Goal: Task Accomplishment & Management: Manage account settings

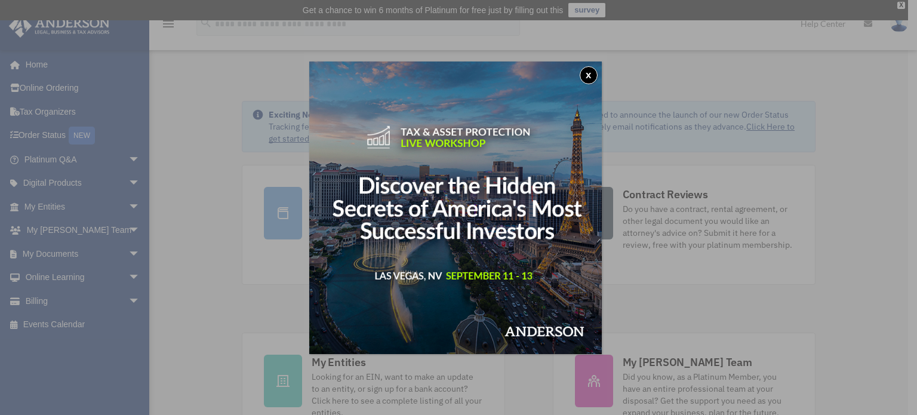
click at [589, 73] on button "x" at bounding box center [589, 75] width 18 height 18
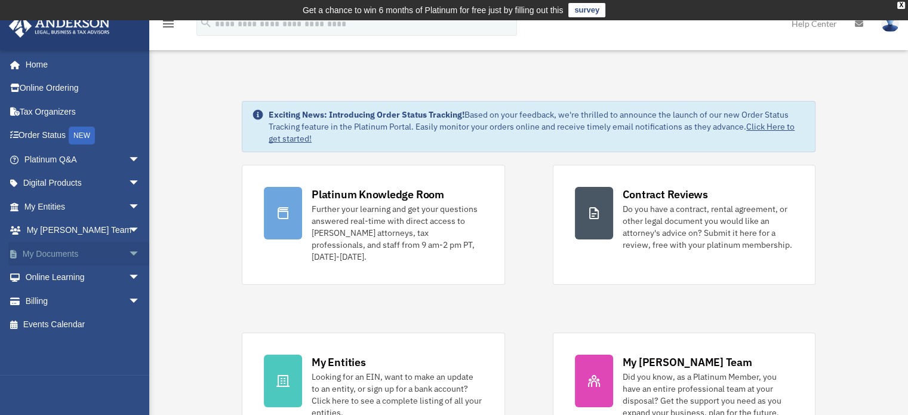
click at [128, 251] on span "arrow_drop_down" at bounding box center [140, 254] width 24 height 24
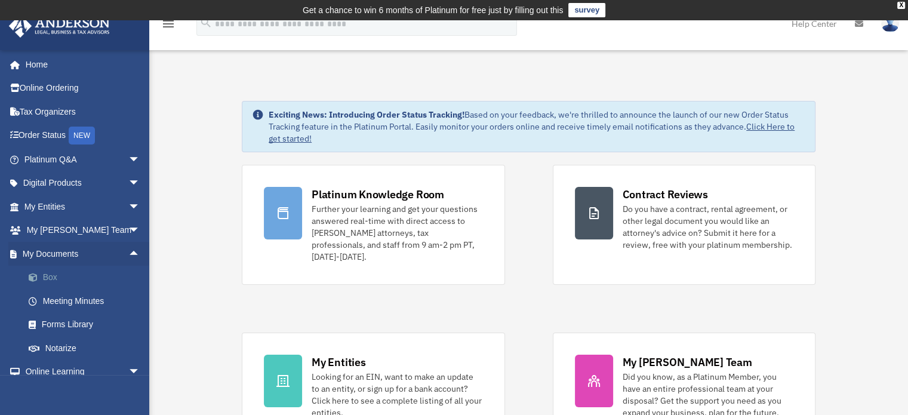
click at [75, 274] on link "Box" at bounding box center [87, 278] width 141 height 24
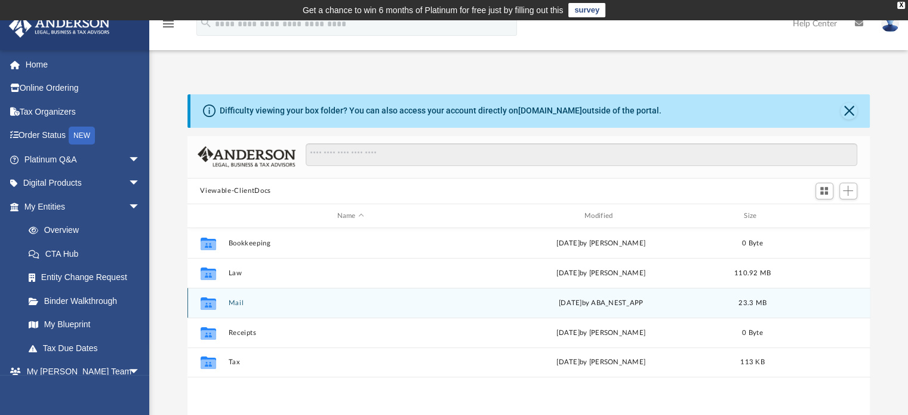
scroll to position [60, 0]
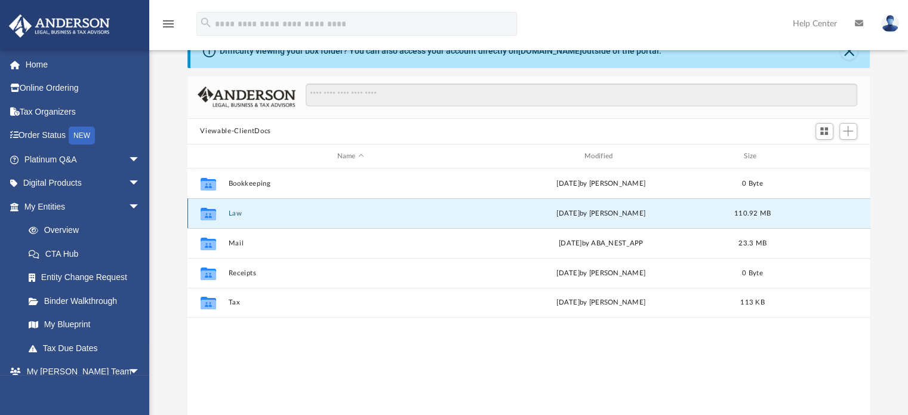
click at [233, 214] on button "Law" at bounding box center [350, 214] width 245 height 8
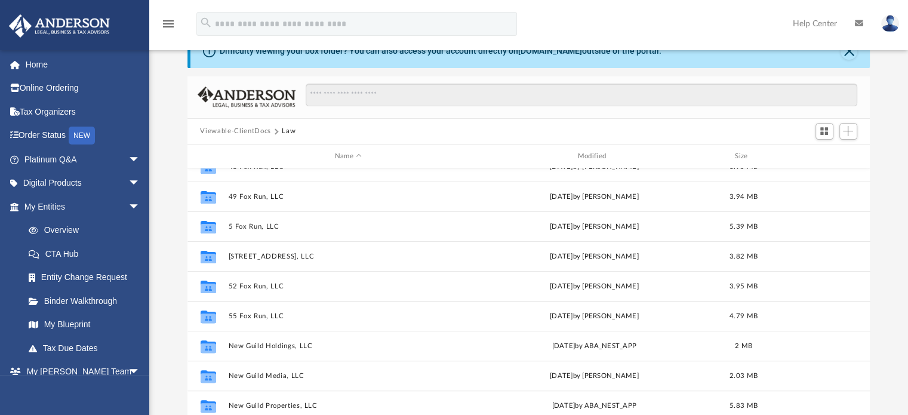
scroll to position [499, 0]
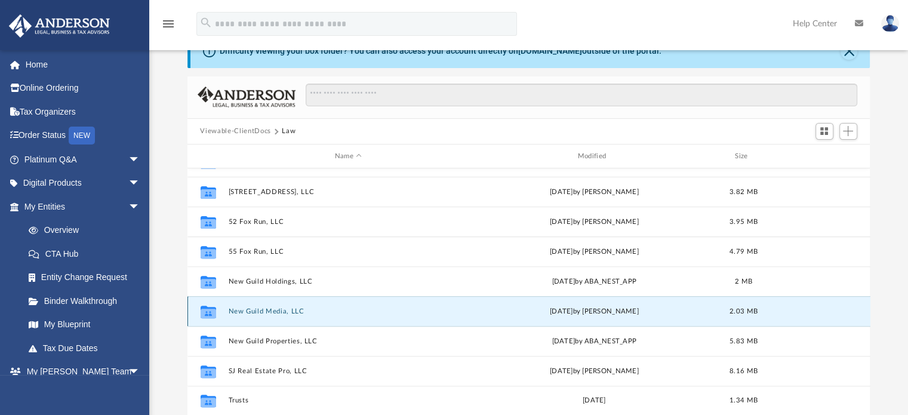
click at [292, 312] on button "New Guild Media, LLC" at bounding box center [348, 311] width 241 height 8
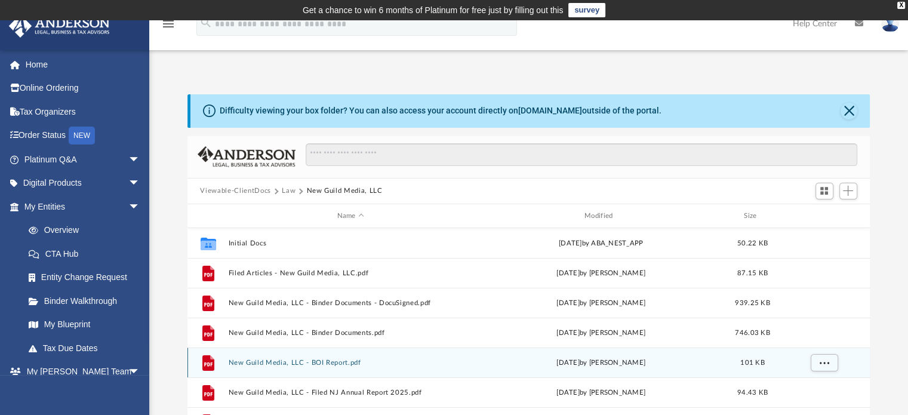
scroll to position [0, 0]
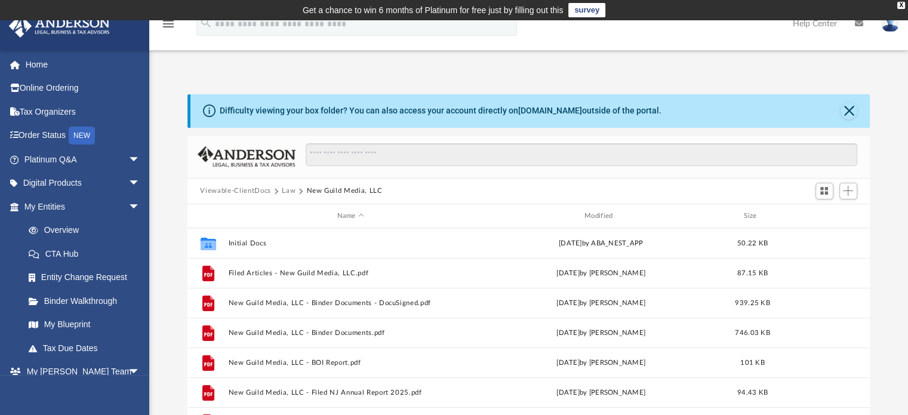
click at [291, 190] on button "Law" at bounding box center [289, 191] width 14 height 11
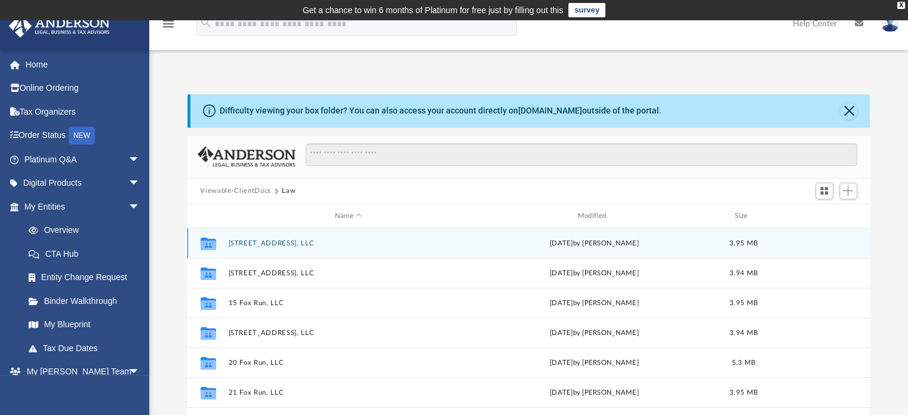
click at [272, 245] on button "102 Pico Ct, LLC" at bounding box center [348, 243] width 241 height 8
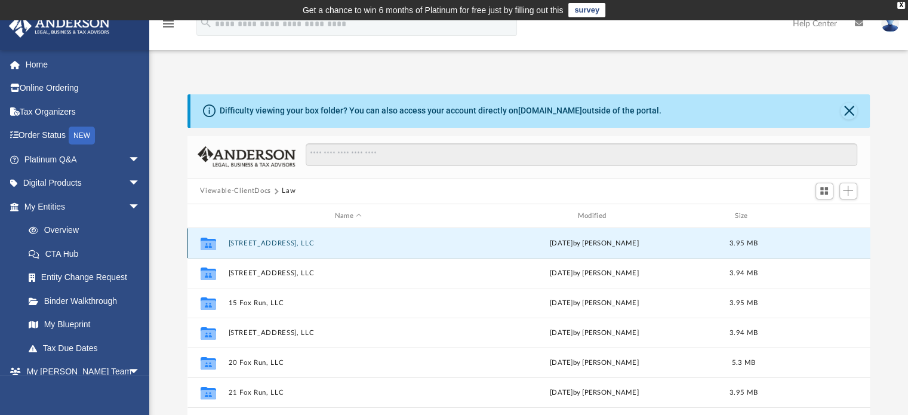
click at [272, 245] on button "102 Pico Ct, LLC" at bounding box center [348, 243] width 241 height 8
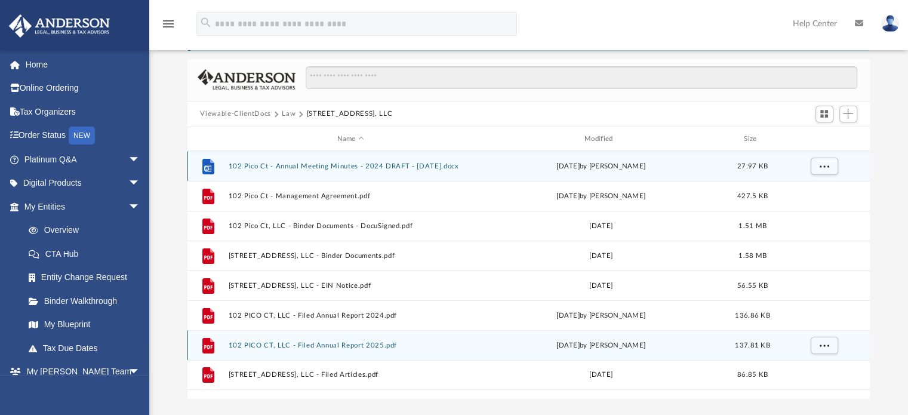
scroll to position [60, 0]
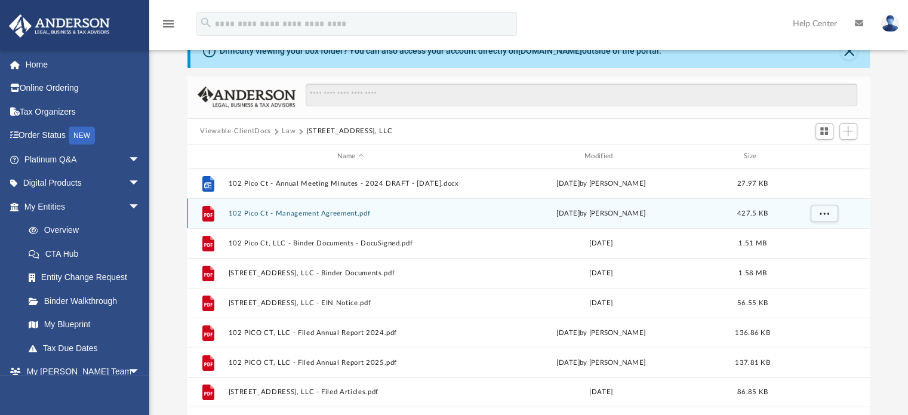
click at [340, 214] on button "102 Pico Ct - Management Agreement.pdf" at bounding box center [350, 214] width 245 height 8
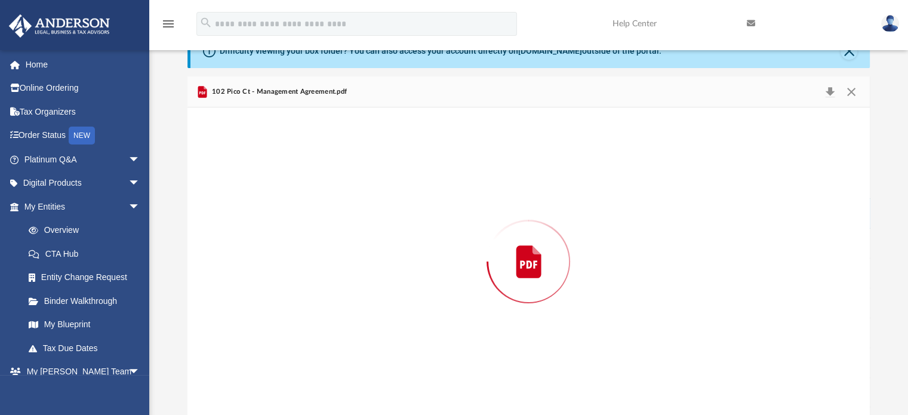
scroll to position [60, 0]
click at [340, 214] on div "Preview" at bounding box center [528, 261] width 683 height 308
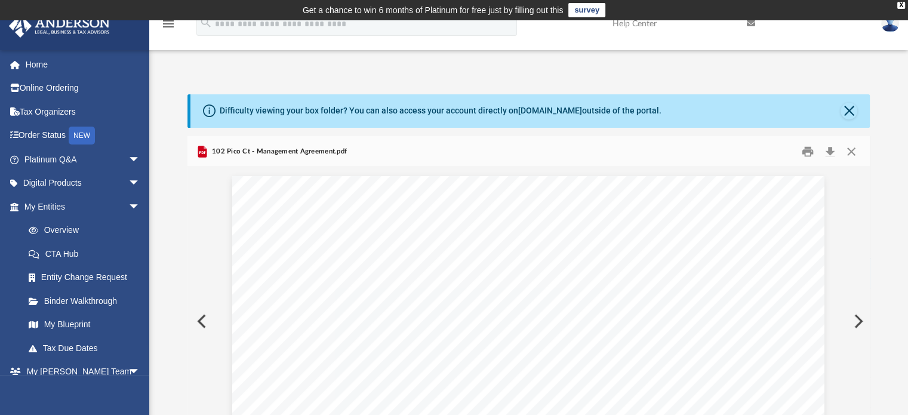
scroll to position [0, 0]
click at [808, 156] on button "Print" at bounding box center [808, 151] width 24 height 19
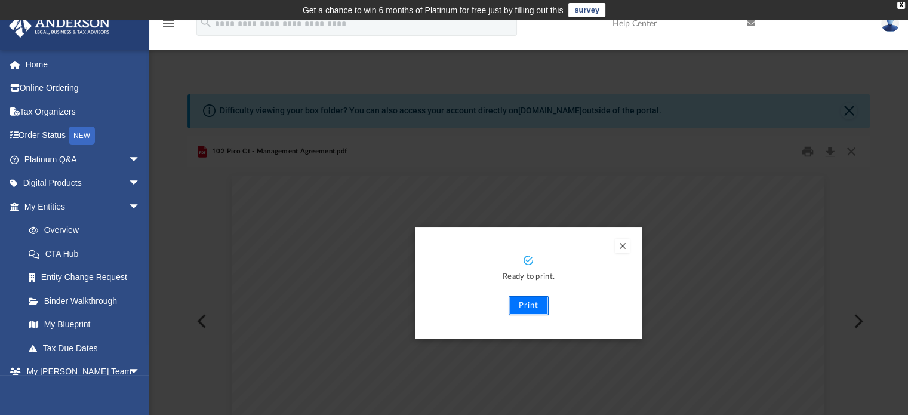
click at [536, 307] on button "Print" at bounding box center [529, 305] width 40 height 19
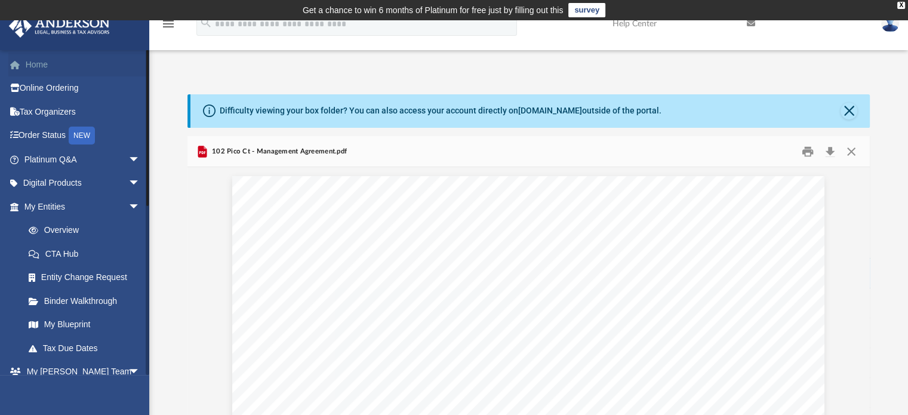
click at [47, 64] on link "Home" at bounding box center [83, 65] width 150 height 24
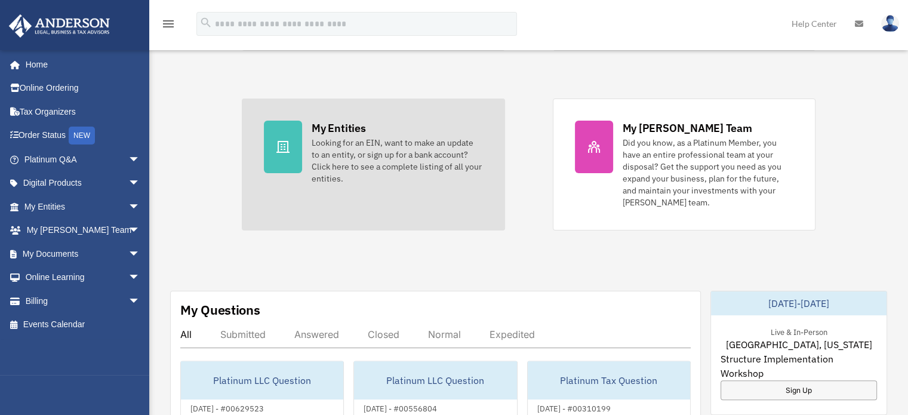
scroll to position [239, 0]
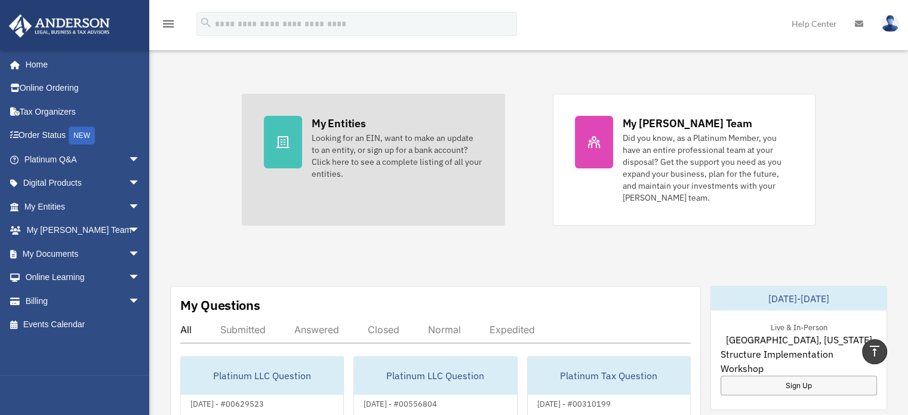
click at [333, 116] on div "My Entities" at bounding box center [339, 123] width 54 height 15
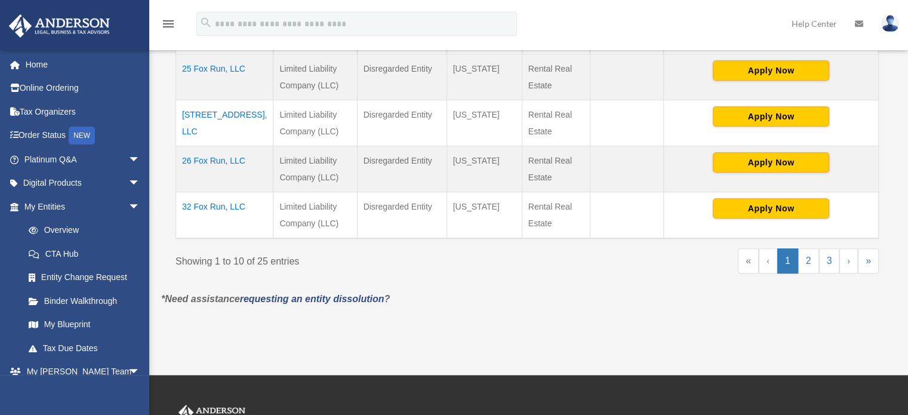
scroll to position [597, 0]
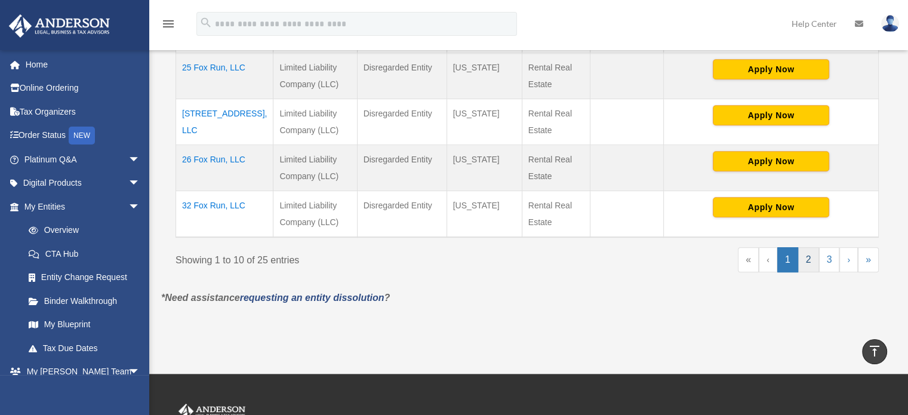
click at [805, 247] on link "2" at bounding box center [808, 259] width 21 height 25
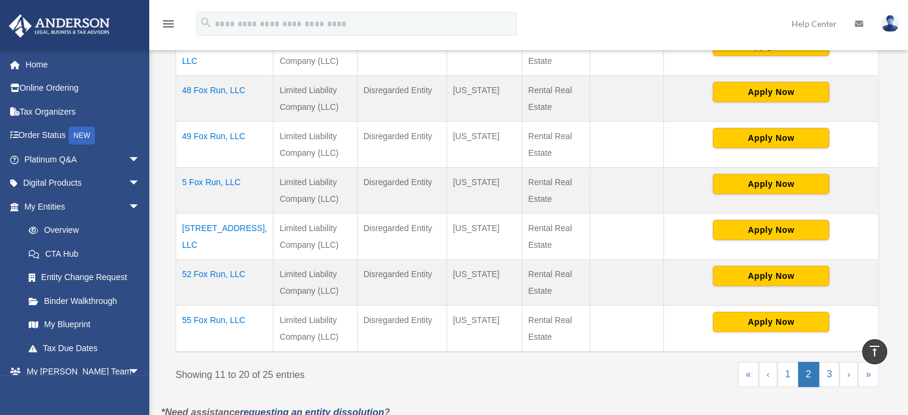
scroll to position [537, 0]
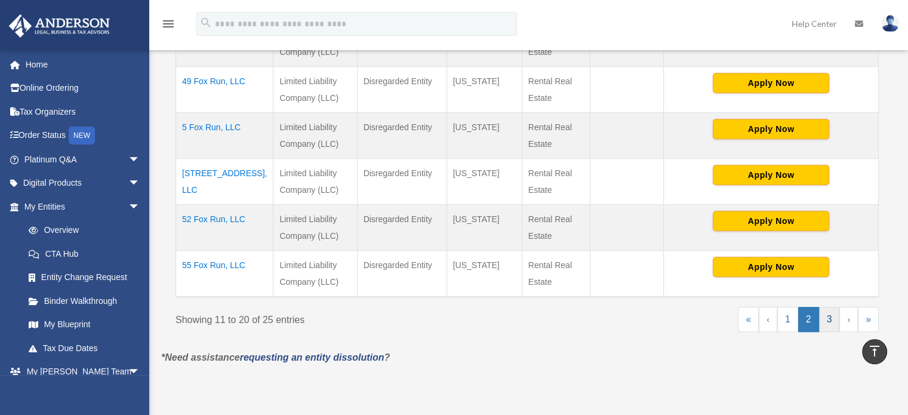
click at [827, 307] on link "3" at bounding box center [829, 319] width 21 height 25
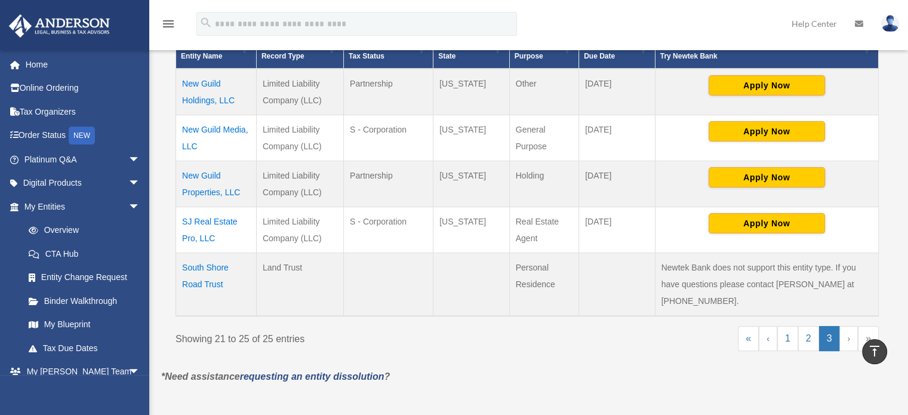
scroll to position [0, 0]
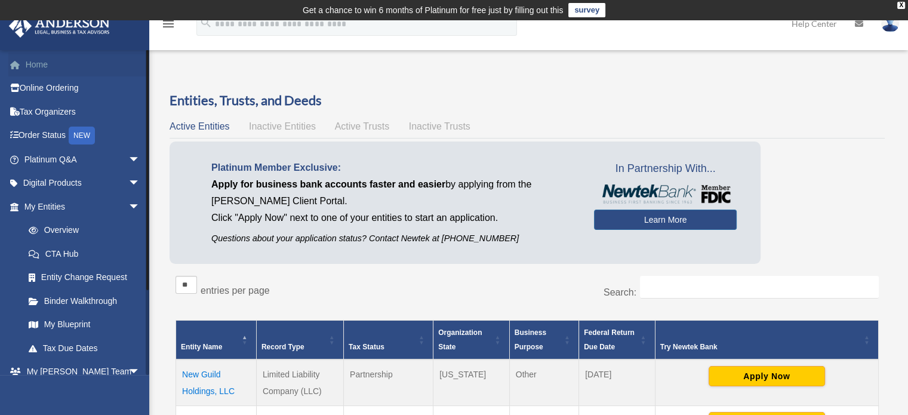
click at [38, 64] on link "Home" at bounding box center [83, 65] width 150 height 24
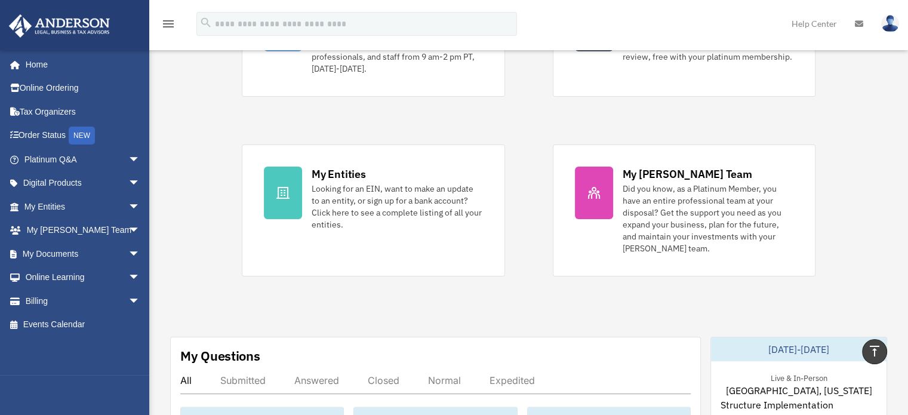
scroll to position [248, 0]
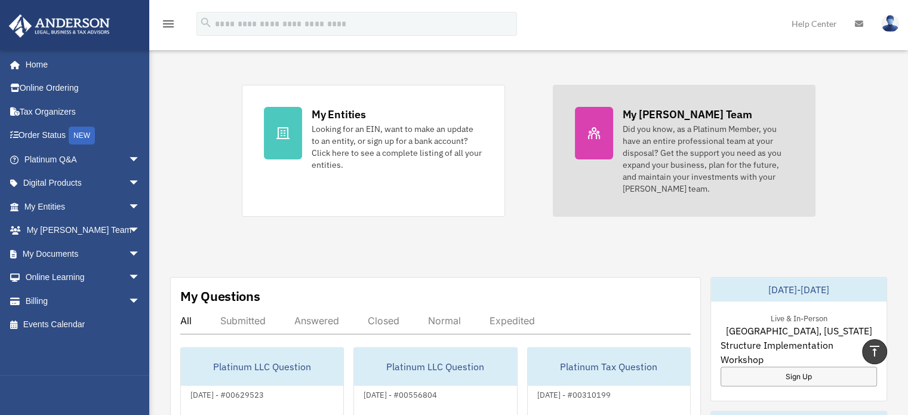
click at [603, 122] on div at bounding box center [594, 133] width 38 height 53
click at [660, 107] on div "My [PERSON_NAME] Team" at bounding box center [688, 114] width 130 height 15
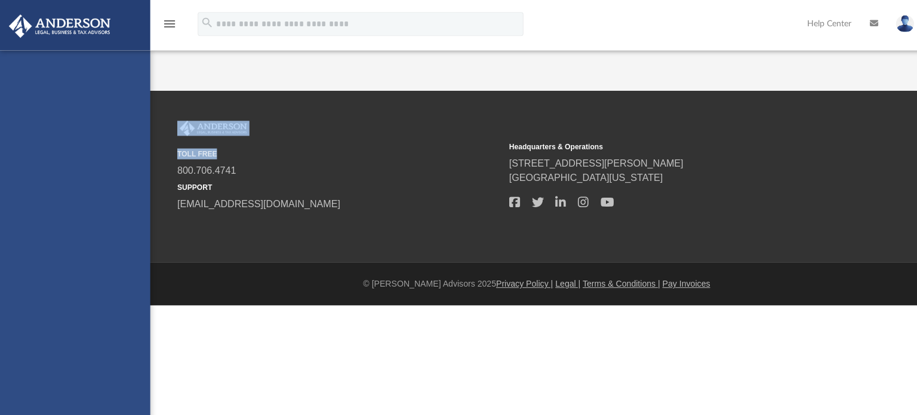
click at [660, 101] on div "Toggle navigation perm_identity menu search Site Menu add [EMAIL_ADDRESS][DOMAI…" at bounding box center [458, 151] width 917 height 303
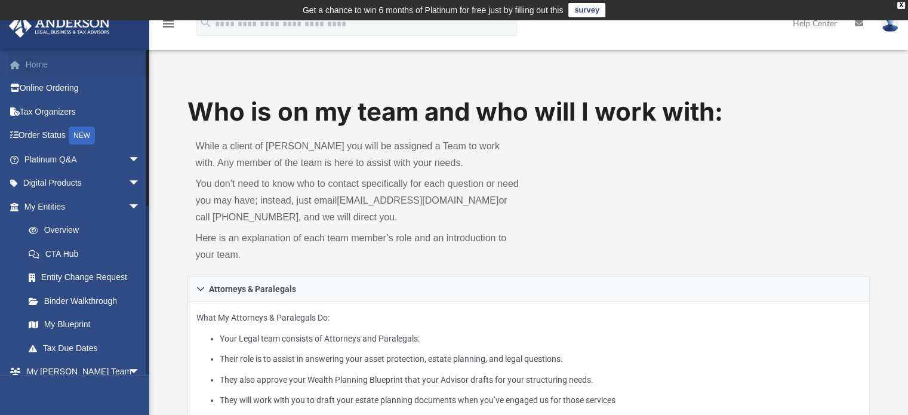
click at [39, 60] on link "Home" at bounding box center [83, 65] width 150 height 24
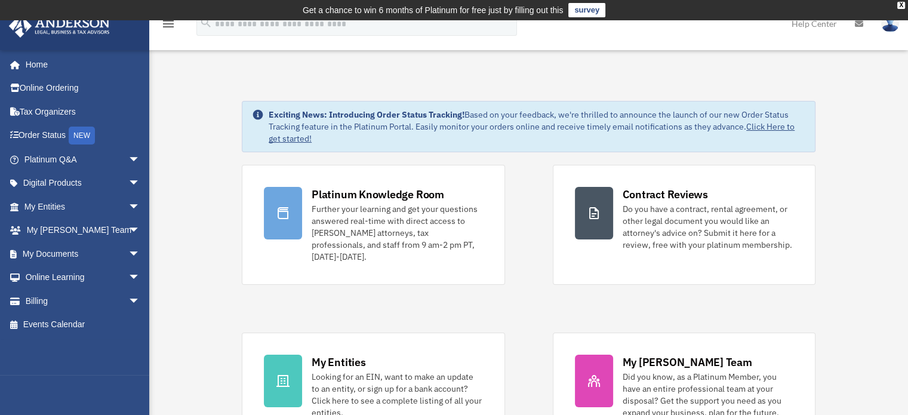
click at [886, 26] on img at bounding box center [890, 23] width 18 height 17
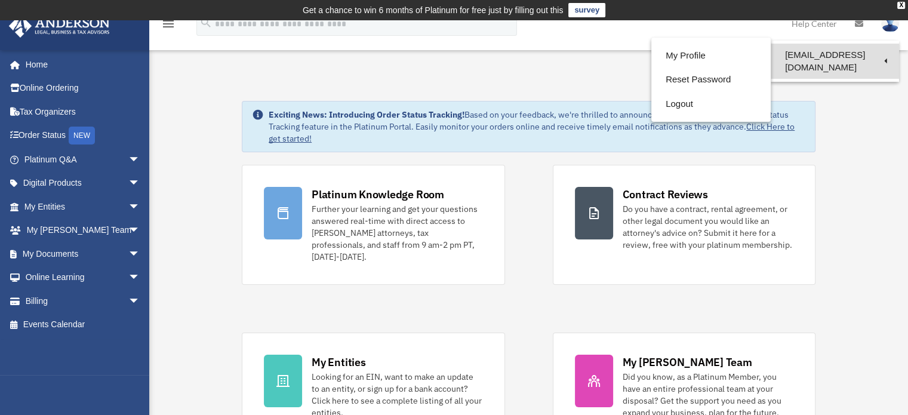
click at [784, 54] on link "[EMAIL_ADDRESS][DOMAIN_NAME]" at bounding box center [835, 61] width 128 height 35
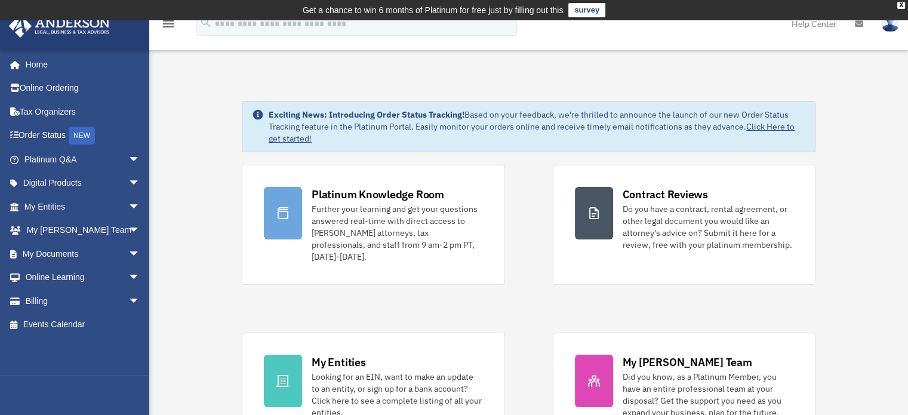
click at [889, 26] on img at bounding box center [890, 23] width 18 height 17
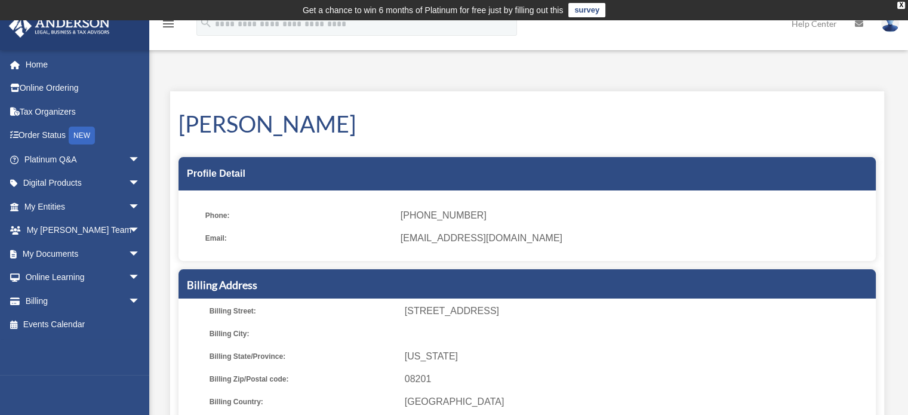
click at [891, 28] on img at bounding box center [890, 23] width 18 height 17
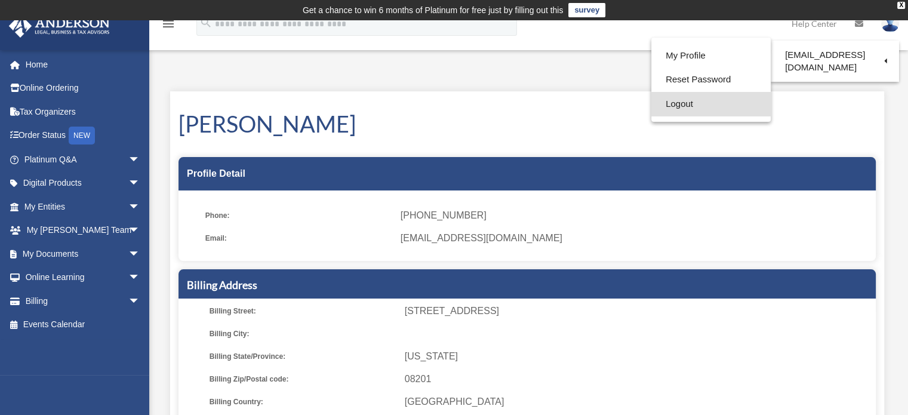
click at [671, 107] on link "Logout" at bounding box center [710, 104] width 119 height 24
